Goal: Transaction & Acquisition: Download file/media

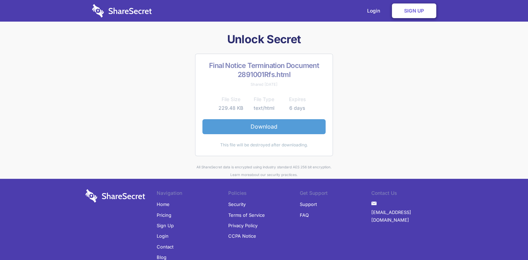
click at [260, 127] on link "Download" at bounding box center [263, 126] width 123 height 15
click at [362, 62] on div "Unlock Secret Final Notice Termination Document 2891001Rfs.html Shared 1 day ag…" at bounding box center [264, 105] width 363 height 147
click at [258, 128] on link "Download" at bounding box center [263, 126] width 123 height 15
click at [368, 130] on div "Unlock Secret Final Notice Termination Document 2891001Rfs.html Shared 1 day ag…" at bounding box center [264, 105] width 363 height 147
click at [273, 128] on link "Download" at bounding box center [263, 126] width 123 height 15
